Goal: Information Seeking & Learning: Learn about a topic

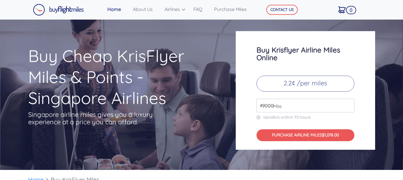
click at [283, 105] on input "49000" at bounding box center [306, 106] width 98 height 14
click at [313, 83] on p "2.2¢ /per miles" at bounding box center [306, 84] width 98 height 16
click at [290, 104] on input "49000" at bounding box center [306, 106] width 98 height 14
click at [349, 108] on input "49000" at bounding box center [306, 106] width 98 height 14
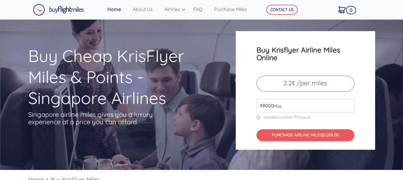
click at [349, 108] on input "49000" at bounding box center [306, 106] width 98 height 14
click at [292, 103] on input "49000" at bounding box center [306, 106] width 98 height 14
drag, startPoint x: 277, startPoint y: 104, endPoint x: 224, endPoint y: 106, distance: 52.8
click at [224, 106] on div "Buy Cheap KrisFlyer Miles & Points - Singapore Airlines Singapore airline miles…" at bounding box center [202, 90] width 356 height 119
click at [268, 104] on input "49000" at bounding box center [306, 106] width 98 height 14
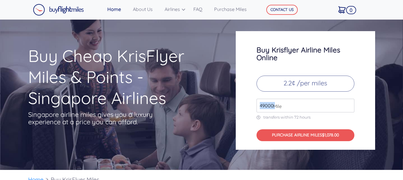
drag, startPoint x: 273, startPoint y: 106, endPoint x: 242, endPoint y: 109, distance: 32.0
click at [242, 109] on div "Buy Krisflyer Airline Miles Online 2.2¢ /per miles 49000 Mile transfers within …" at bounding box center [305, 90] width 139 height 119
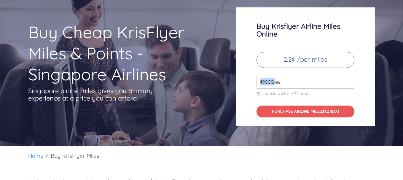
scroll to position [12, 0]
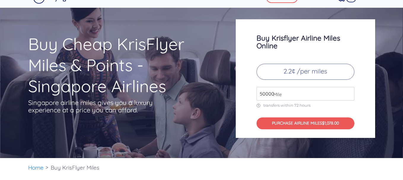
click at [349, 92] on input "50000" at bounding box center [306, 94] width 98 height 14
click at [349, 96] on input "49000" at bounding box center [306, 94] width 98 height 14
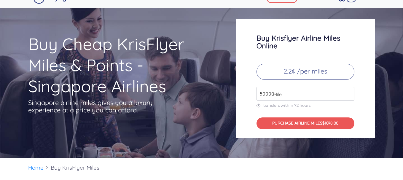
type input "50000"
click at [349, 91] on input "50000" at bounding box center [306, 94] width 98 height 14
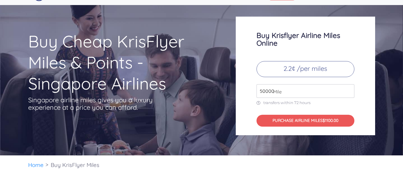
scroll to position [15, 0]
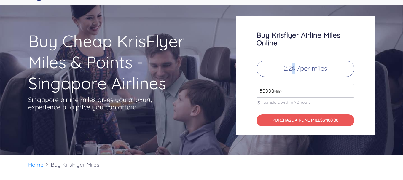
drag, startPoint x: 295, startPoint y: 70, endPoint x: 290, endPoint y: 70, distance: 4.7
click at [290, 70] on p "2.2¢ /per miles" at bounding box center [306, 69] width 98 height 16
copy p "¢"
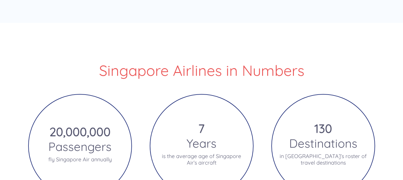
scroll to position [1010, 0]
